Goal: Task Accomplishment & Management: Manage account settings

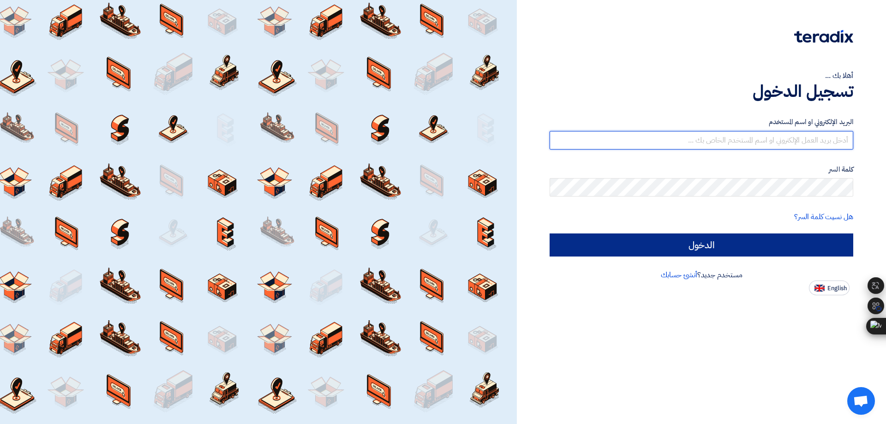
type input "[EMAIL_ADDRESS][DOMAIN_NAME]"
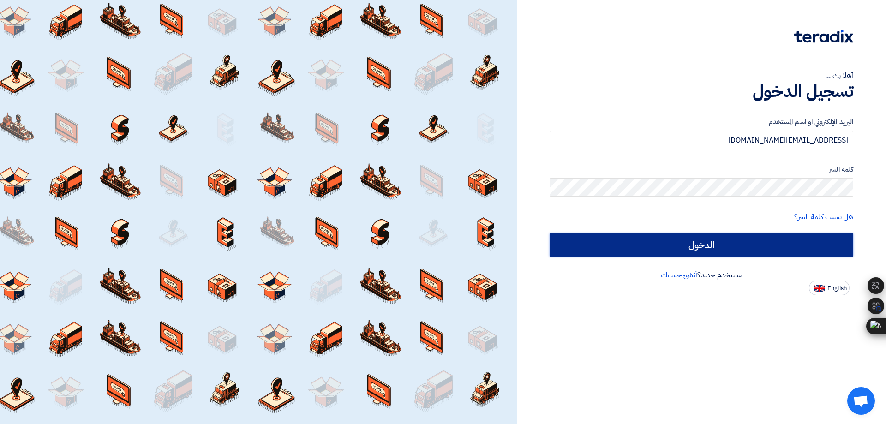
click at [763, 245] on input "الدخول" at bounding box center [701, 244] width 304 height 23
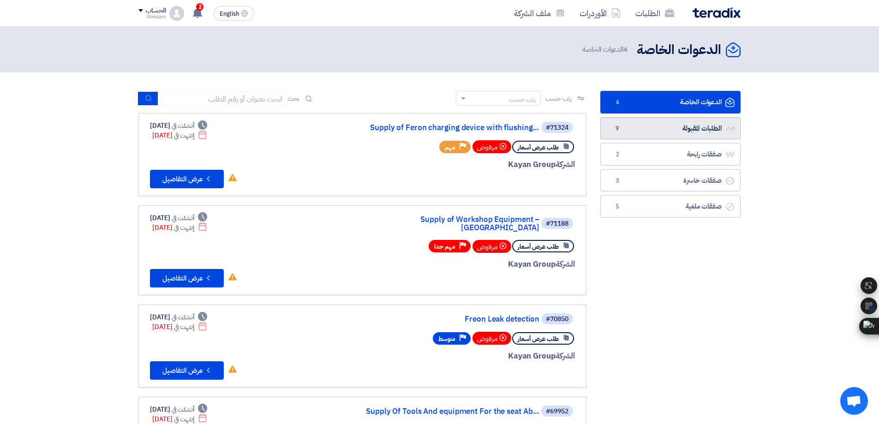
click at [703, 130] on link "الطلبات المقبولة الطلبات المقبولة 9" at bounding box center [670, 128] width 140 height 23
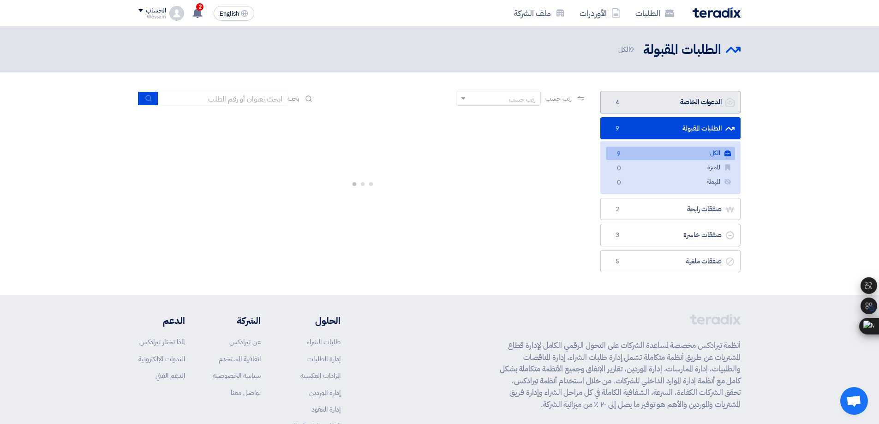
click at [669, 105] on link "الدعوات الخاصة الدعوات الخاصة 4" at bounding box center [670, 102] width 140 height 23
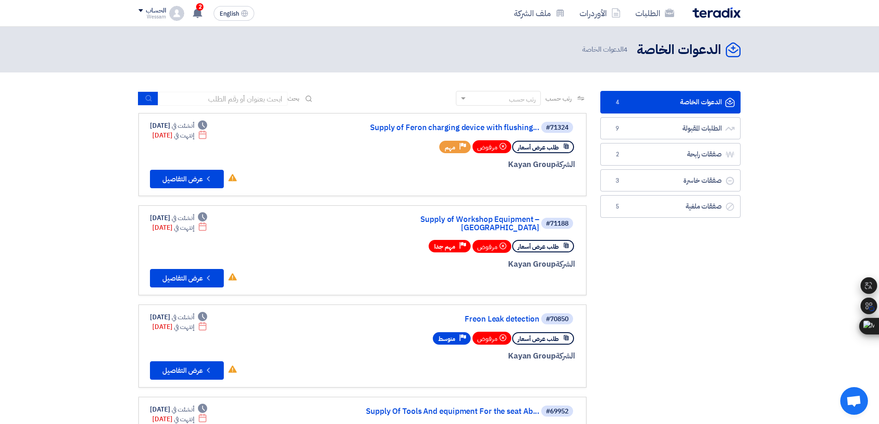
click at [656, 102] on link "الدعوات الخاصة الدعوات الخاصة 4" at bounding box center [670, 102] width 140 height 23
click at [656, 122] on link "الطلبات المقبولة الطلبات المقبولة 9" at bounding box center [670, 128] width 140 height 23
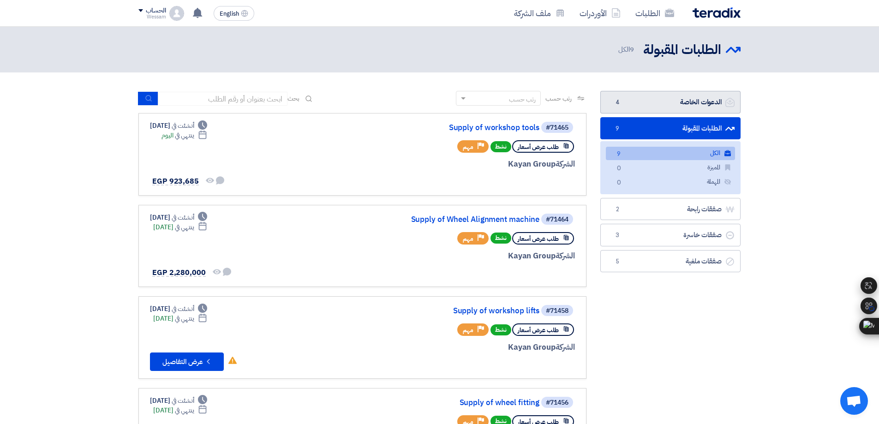
click at [623, 101] on link "الدعوات الخاصة الدعوات الخاصة 4" at bounding box center [670, 102] width 140 height 23
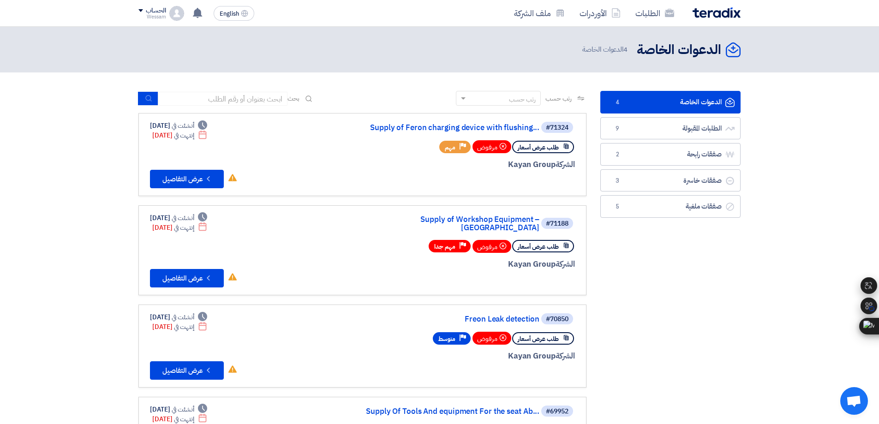
click at [579, 97] on use at bounding box center [581, 98] width 7 height 5
click at [566, 100] on span "رتب حسب" at bounding box center [558, 99] width 26 height 10
click at [497, 101] on div "رتب حسب" at bounding box center [504, 99] width 72 height 12
click at [394, 103] on div "رتب حسب رتب حسب بحث" at bounding box center [362, 102] width 448 height 22
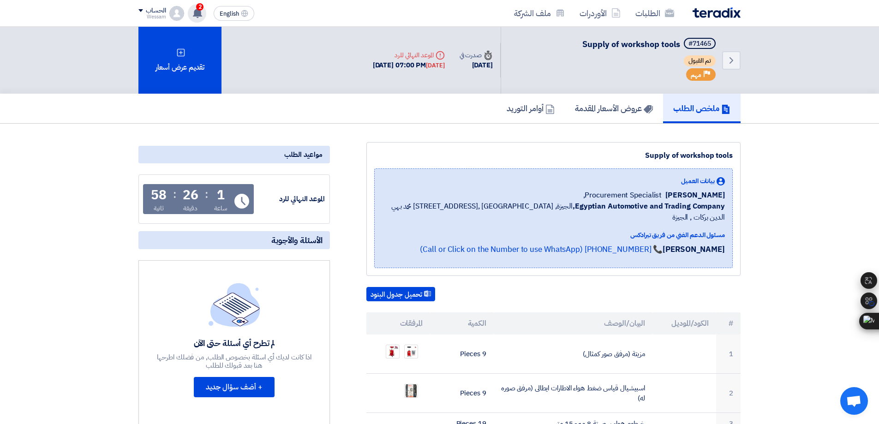
click at [201, 10] on span "2" at bounding box center [199, 6] width 7 height 7
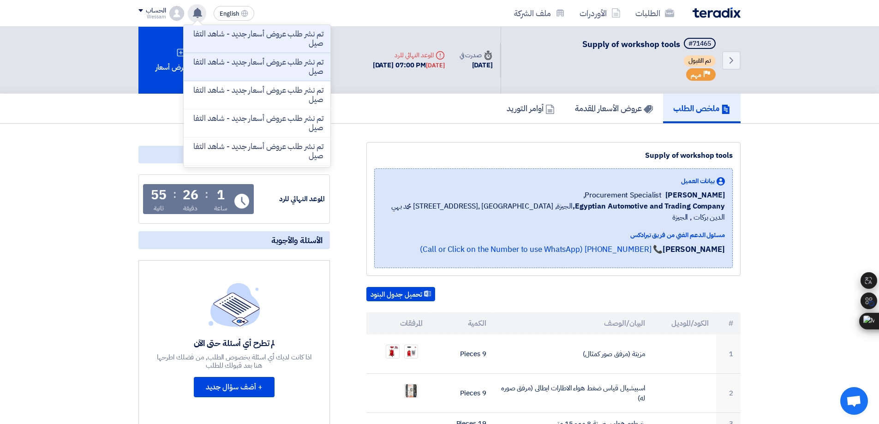
click at [201, 11] on use at bounding box center [197, 13] width 9 height 10
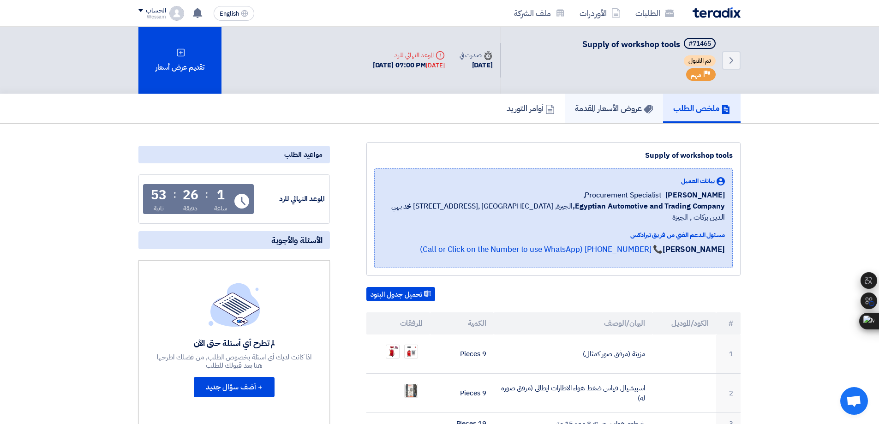
click at [619, 111] on h5 "عروض الأسعار المقدمة" at bounding box center [614, 108] width 78 height 11
